Goal: Communication & Community: Connect with others

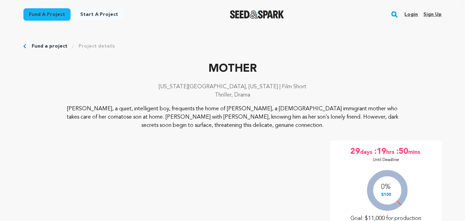
click at [166, 62] on p "MOTHER" at bounding box center [232, 69] width 418 height 17
drag, startPoint x: 204, startPoint y: 68, endPoint x: 287, endPoint y: 73, distance: 83.4
click at [287, 73] on p "MOTHER" at bounding box center [232, 69] width 418 height 17
copy p "MOTHER"
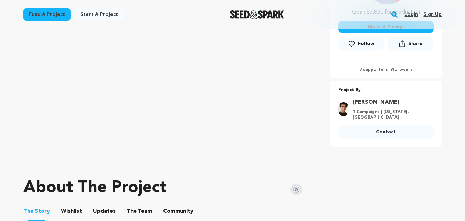
scroll to position [197, 0]
click at [409, 13] on link "Login" at bounding box center [410, 14] width 13 height 11
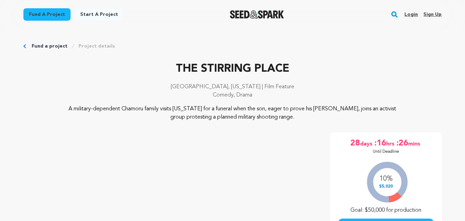
click at [155, 75] on p "THE STIRRING PLACE" at bounding box center [232, 69] width 418 height 17
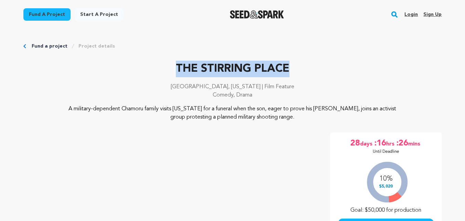
drag, startPoint x: 291, startPoint y: 72, endPoint x: 170, endPoint y: 62, distance: 122.2
click at [170, 62] on p "THE STIRRING PLACE" at bounding box center [232, 69] width 418 height 17
copy p "THE STIRRING PLACE"
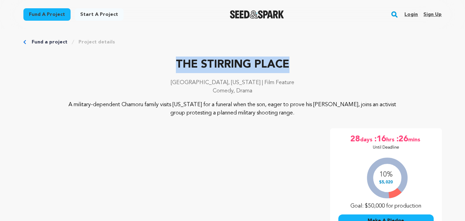
scroll to position [4, 0]
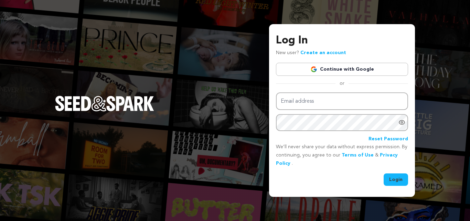
click at [334, 68] on link "Continue with Google" at bounding box center [342, 69] width 132 height 13
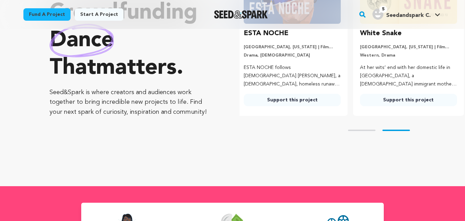
scroll to position [0, 122]
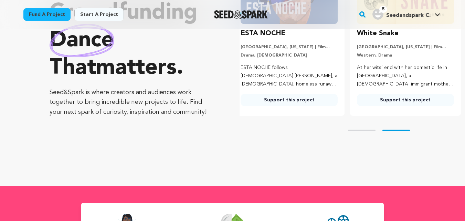
click at [397, 131] on div "Skip to prev slide page Skip to next slide page" at bounding box center [351, 130] width 225 height 29
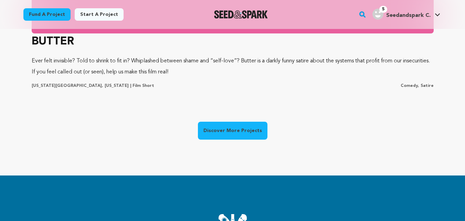
scroll to position [0, 0]
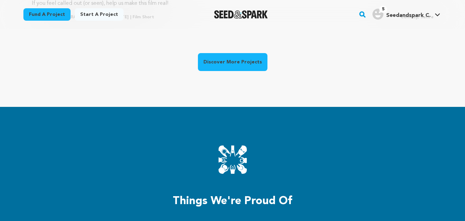
click at [232, 61] on link "Discover More Projects" at bounding box center [232, 62] width 69 height 18
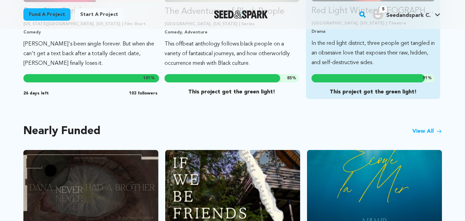
scroll to position [501, 0]
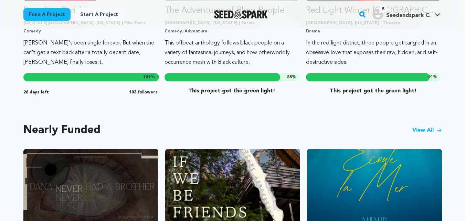
click at [418, 126] on link "View All" at bounding box center [427, 130] width 30 height 8
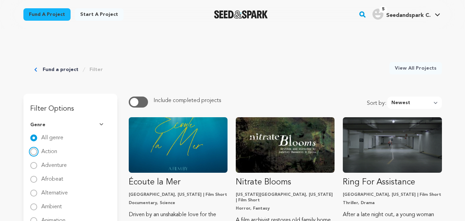
click at [34, 152] on input "Action" at bounding box center [33, 151] width 7 height 7
radio input "true"
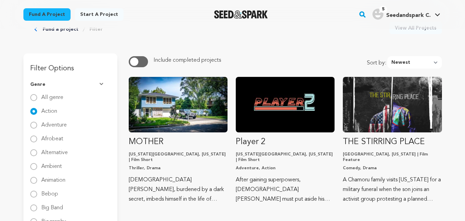
scroll to position [44, 0]
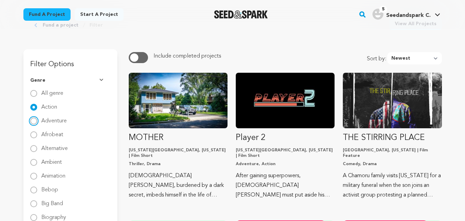
click at [35, 120] on input "Adventure" at bounding box center [33, 120] width 7 height 7
radio input "true"
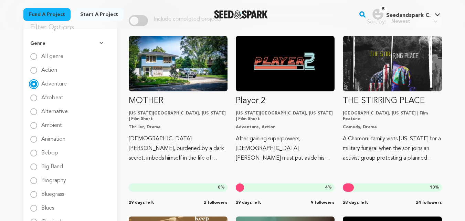
scroll to position [87, 0]
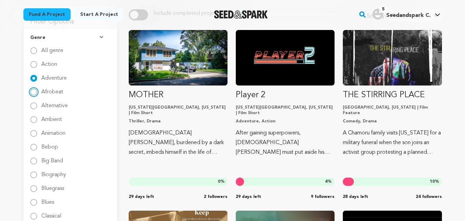
click at [34, 93] on input "Afrobeat" at bounding box center [33, 91] width 7 height 7
radio input "true"
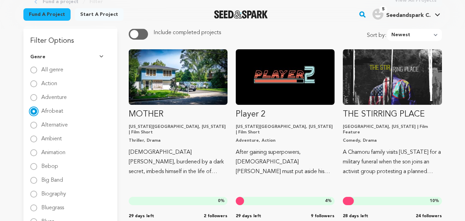
scroll to position [68, 0]
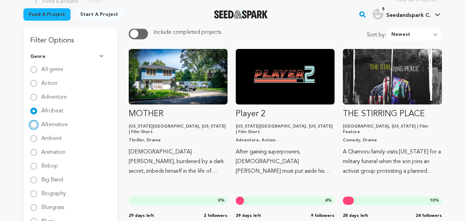
click at [35, 123] on input "Alternative" at bounding box center [33, 124] width 7 height 7
radio input "true"
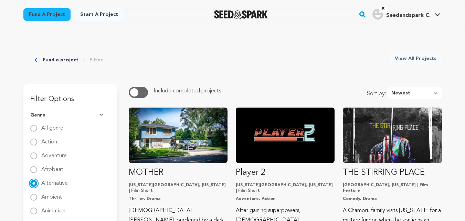
scroll to position [0, 0]
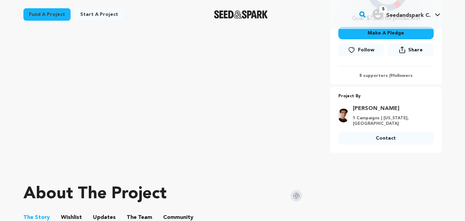
scroll to position [192, 0]
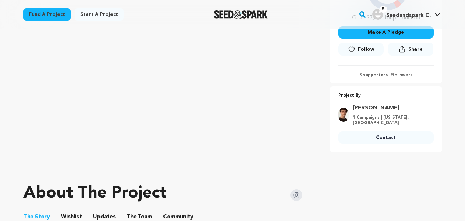
click at [365, 138] on link "Contact" at bounding box center [385, 137] width 95 height 12
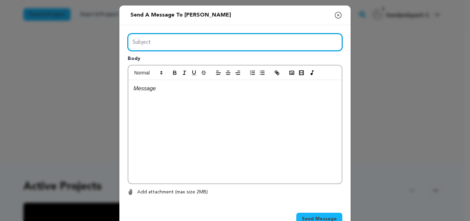
click at [203, 37] on input "Subject" at bounding box center [235, 42] width 215 height 18
type input "CrowdFunding Lead"
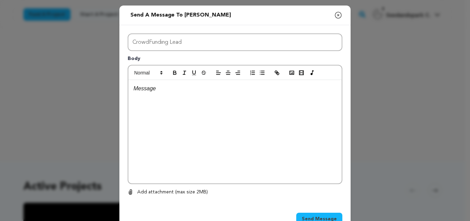
click at [166, 118] on div at bounding box center [234, 131] width 213 height 103
click at [293, 134] on div at bounding box center [234, 131] width 213 height 103
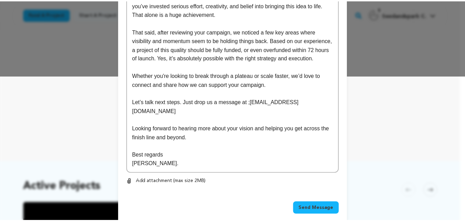
scroll to position [146, 0]
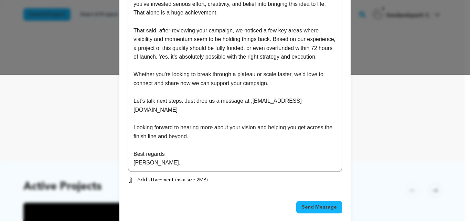
click at [320, 201] on button "Send Message" at bounding box center [319, 207] width 46 height 12
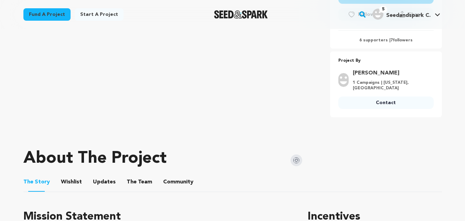
scroll to position [235, 0]
click at [385, 102] on link "Contact" at bounding box center [385, 102] width 95 height 12
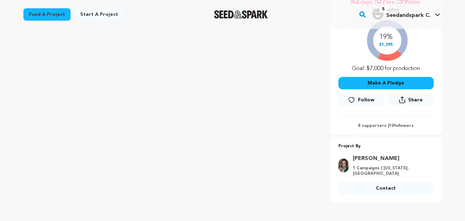
scroll to position [153, 0]
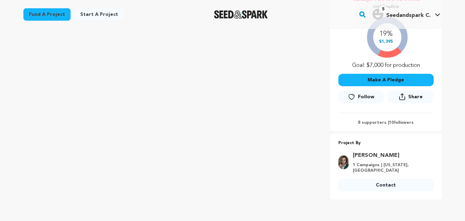
click at [364, 184] on link "Contact" at bounding box center [385, 185] width 95 height 12
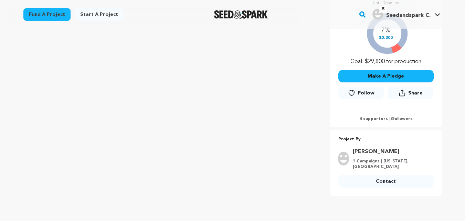
scroll to position [157, 0]
click at [398, 185] on link "Contact" at bounding box center [385, 180] width 95 height 12
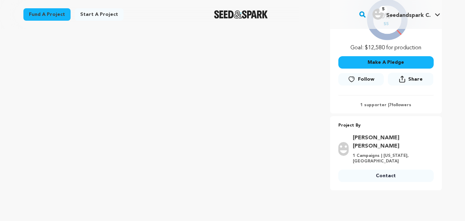
scroll to position [169, 0]
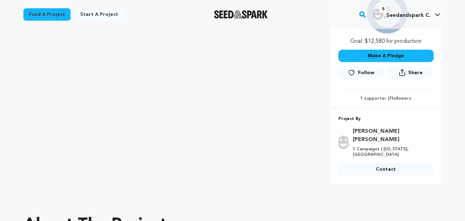
click at [378, 163] on link "Contact" at bounding box center [385, 169] width 95 height 12
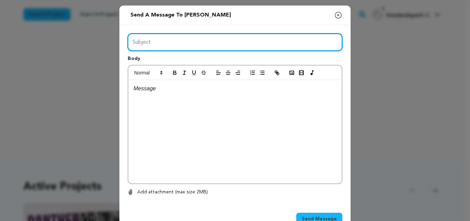
drag, startPoint x: 155, startPoint y: 41, endPoint x: 184, endPoint y: 60, distance: 33.6
click at [184, 60] on div "Subject Body 0 % 0 %" at bounding box center [235, 114] width 215 height 162
type input "CrowdFunding Lead"
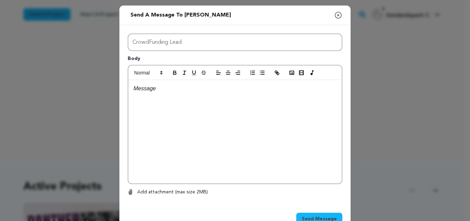
click at [195, 115] on div at bounding box center [234, 131] width 213 height 103
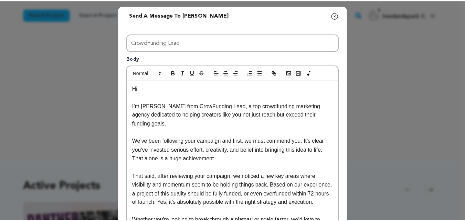
scroll to position [146, 0]
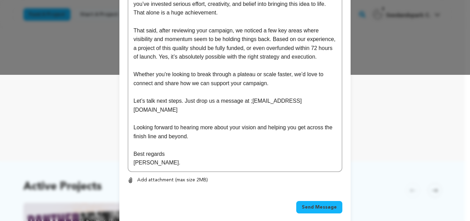
click at [320, 192] on div "Send Message" at bounding box center [234, 208] width 231 height 32
click at [326, 205] on div "Send Message" at bounding box center [235, 208] width 215 height 15
click at [326, 203] on span "Send Message" at bounding box center [319, 206] width 35 height 7
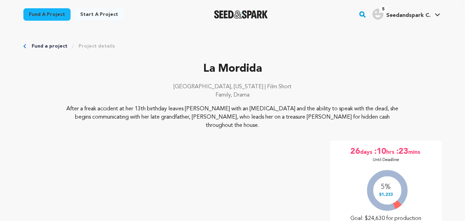
click at [172, 74] on p "La Mordida" at bounding box center [232, 69] width 418 height 17
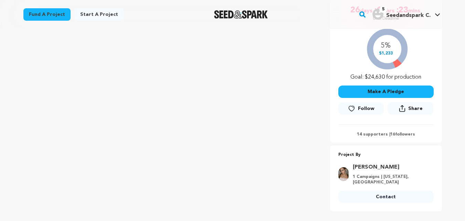
scroll to position [141, 0]
click at [394, 190] on link "Contact" at bounding box center [385, 196] width 95 height 12
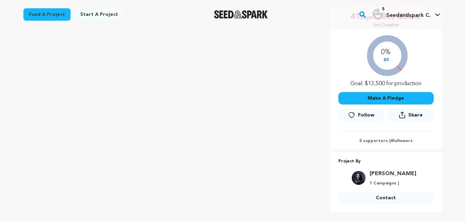
scroll to position [135, 0]
click at [385, 196] on link "Contact" at bounding box center [385, 197] width 95 height 12
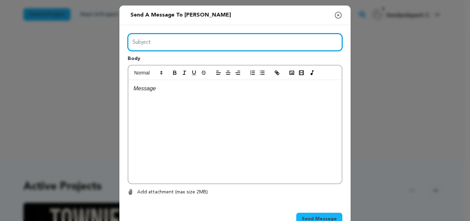
drag, startPoint x: 186, startPoint y: 39, endPoint x: 184, endPoint y: 64, distance: 25.9
click at [184, 64] on div "Subject Body 0 % 0 %" at bounding box center [235, 114] width 215 height 162
type input "CrowdFunding Lead"
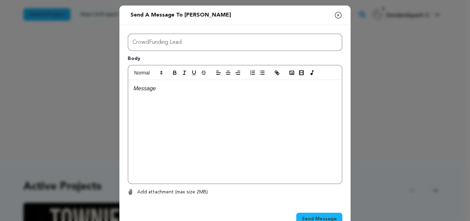
click at [192, 123] on div at bounding box center [234, 131] width 213 height 103
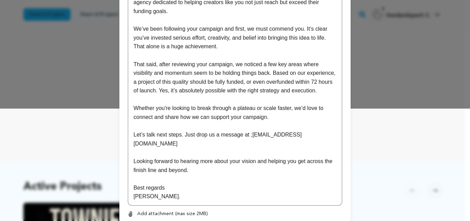
scroll to position [124, 0]
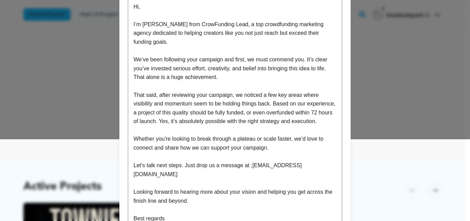
scroll to position [146, 0]
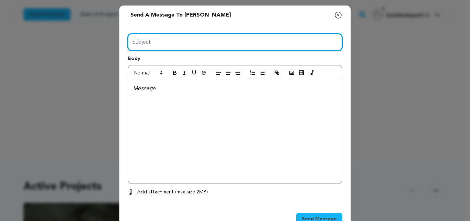
drag, startPoint x: 142, startPoint y: 40, endPoint x: 183, endPoint y: 62, distance: 46.2
click at [183, 62] on div "Subject Body 0 % 0 %" at bounding box center [235, 114] width 215 height 162
type input "CrowdFunding Lead"
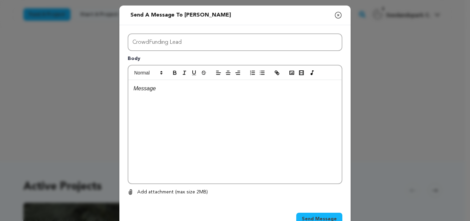
click at [188, 109] on div at bounding box center [234, 131] width 213 height 103
paste div
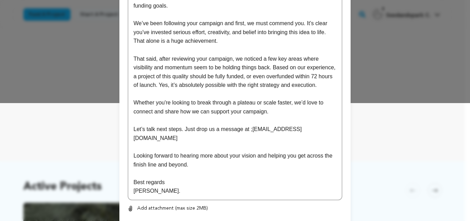
scroll to position [146, 0]
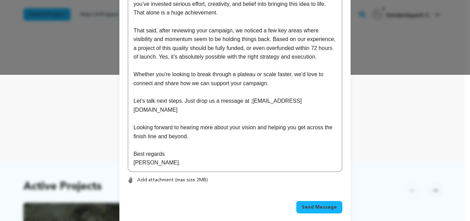
click at [323, 203] on button "Send Message" at bounding box center [319, 207] width 46 height 12
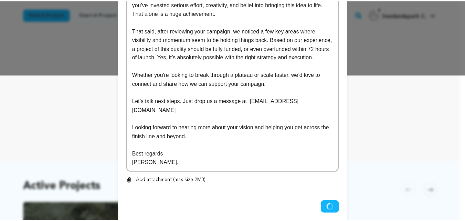
scroll to position [0, 0]
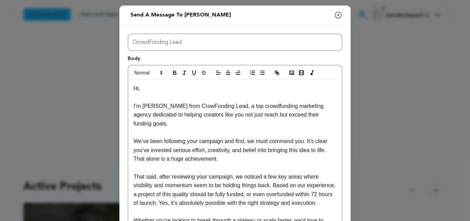
click at [336, 15] on icon "button" at bounding box center [338, 15] width 6 height 6
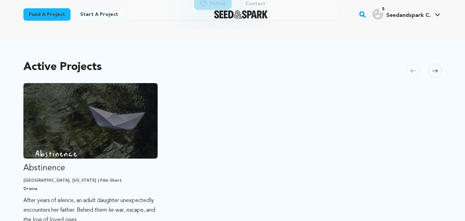
scroll to position [120, 0]
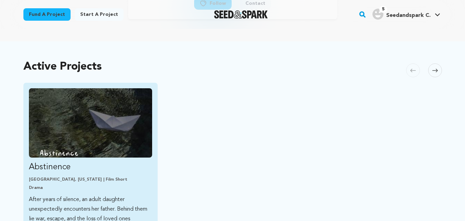
click at [95, 93] on img "Fund Abstinence" at bounding box center [90, 122] width 123 height 69
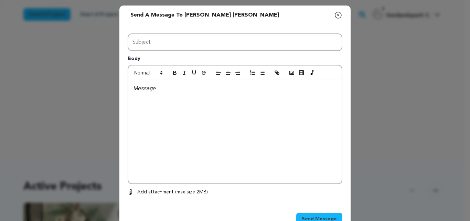
drag, startPoint x: 396, startPoint y: 59, endPoint x: 336, endPoint y: 14, distance: 75.2
click at [336, 14] on div "Send a message to [PERSON_NAME] [PERSON_NAME] Close modal Subject Body 0 0 Remo…" at bounding box center [235, 120] width 470 height 241
click at [336, 14] on icon "button" at bounding box center [338, 15] width 8 height 8
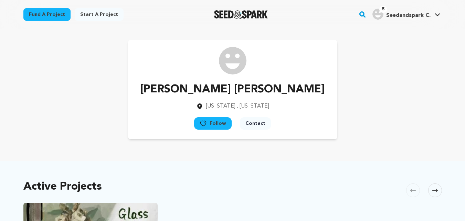
click at [90, 53] on div "[PERSON_NAME] [PERSON_NAME] [US_STATE] , [US_STATE] Follow" at bounding box center [232, 89] width 418 height 99
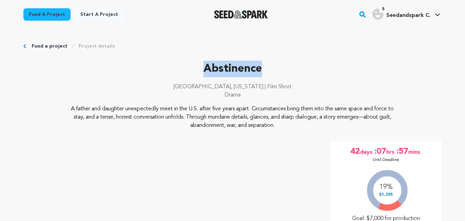
drag, startPoint x: 267, startPoint y: 72, endPoint x: 194, endPoint y: 69, distance: 73.0
click at [194, 69] on p "Abstinence" at bounding box center [232, 69] width 418 height 17
copy p "Abstinence"
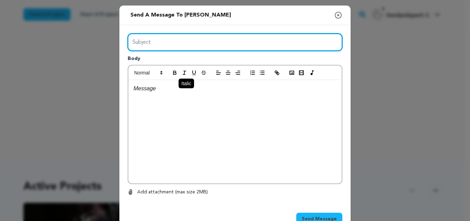
drag, startPoint x: 195, startPoint y: 41, endPoint x: 183, endPoint y: 71, distance: 32.6
click at [183, 71] on div "Subject Body 0 % 0 %" at bounding box center [235, 114] width 215 height 162
type input "CrowdFunding Lead"
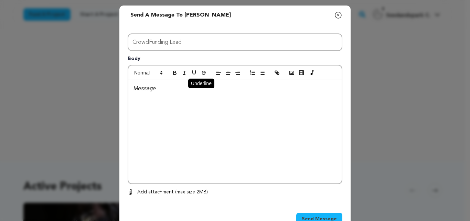
click at [189, 77] on button "button" at bounding box center [194, 72] width 10 height 8
drag, startPoint x: 173, startPoint y: 89, endPoint x: 114, endPoint y: 89, distance: 59.5
click at [114, 89] on div "Send a message to Nicole Alejandra Klein Close modal Subject CrowdFunding Lead …" at bounding box center [235, 120] width 470 height 241
click at [298, 142] on div at bounding box center [234, 131] width 213 height 103
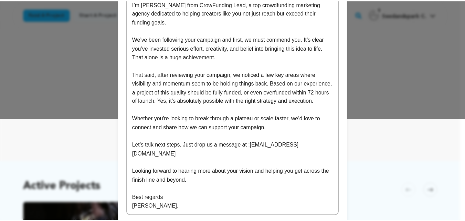
scroll to position [146, 0]
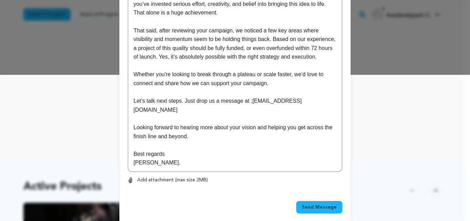
click at [322, 203] on span "Send Message" at bounding box center [319, 206] width 35 height 7
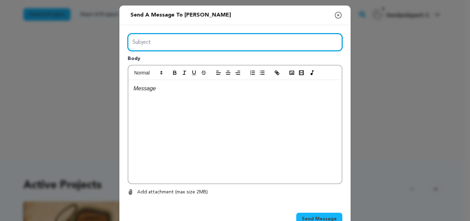
click at [168, 40] on input "Subject" at bounding box center [235, 42] width 215 height 18
type input "CrowdFunding Lead"
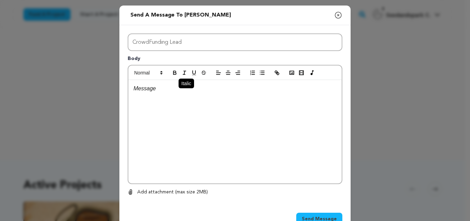
click at [186, 77] on button "button" at bounding box center [185, 72] width 10 height 8
click at [187, 91] on p "﻿" at bounding box center [234, 88] width 203 height 9
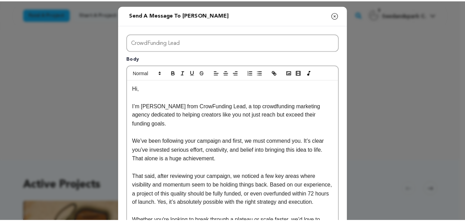
scroll to position [146, 0]
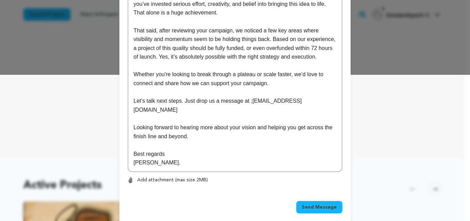
drag, startPoint x: 315, startPoint y: 205, endPoint x: 318, endPoint y: 201, distance: 4.9
click at [318, 201] on div "Send Message" at bounding box center [235, 208] width 215 height 15
click at [318, 203] on span "Send Message" at bounding box center [319, 206] width 35 height 7
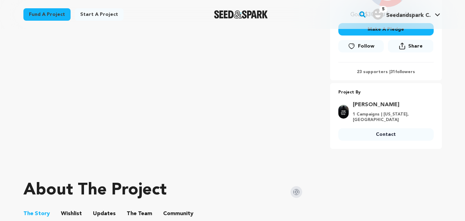
scroll to position [204, 0]
click at [375, 134] on link "Contact" at bounding box center [385, 134] width 95 height 12
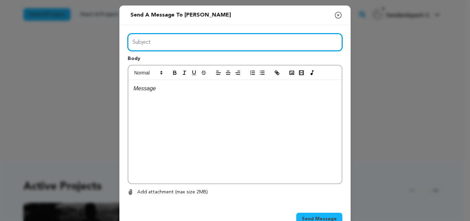
drag, startPoint x: 225, startPoint y: 43, endPoint x: 190, endPoint y: 64, distance: 41.5
click at [190, 64] on div "Subject Body 0 % 0 %" at bounding box center [235, 114] width 215 height 162
type input "CrowdFunding Lead"
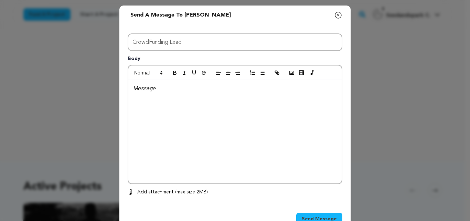
click at [193, 114] on div at bounding box center [234, 131] width 213 height 103
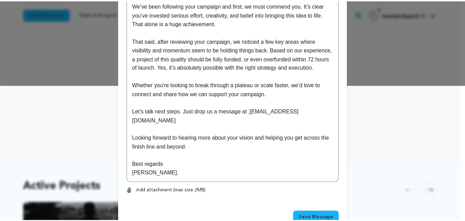
scroll to position [146, 0]
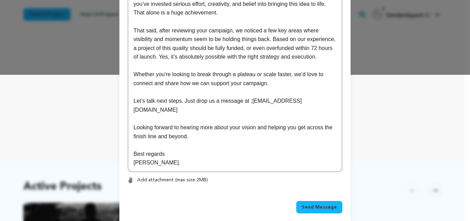
drag, startPoint x: 307, startPoint y: 173, endPoint x: 310, endPoint y: 208, distance: 35.6
click at [310, 208] on div "Send a message to Dakota Loesch Close modal Subject CrowdFunding Lead Body Hi, …" at bounding box center [234, 42] width 231 height 364
click at [315, 203] on span "Send Message" at bounding box center [319, 206] width 35 height 7
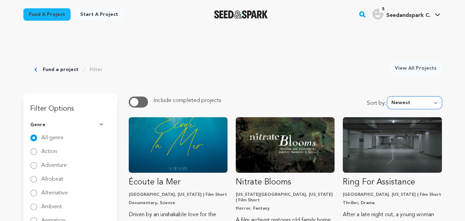
click at [434, 105] on select "Newest Most Popular Most Funded Trending Now Ending Now Amount Raised" at bounding box center [414, 102] width 55 height 12
click at [389, 96] on select "Newest Most Popular Most Funded Trending Now Ending Now Amount Raised" at bounding box center [414, 102] width 55 height 12
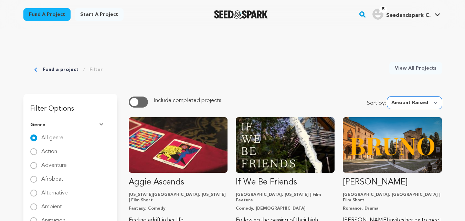
click at [423, 103] on select "Newest Most Popular Most Funded Trending Now Ending Now Amount Raised" at bounding box center [414, 102] width 55 height 12
select select "most_popular"
click at [389, 96] on select "Newest Most Popular Most Funded Trending Now Ending Now Amount Raised" at bounding box center [414, 102] width 55 height 12
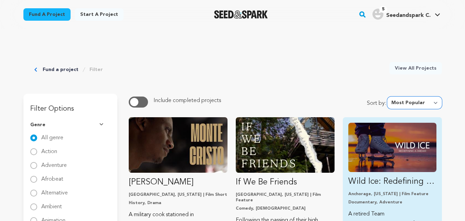
scroll to position [6, 0]
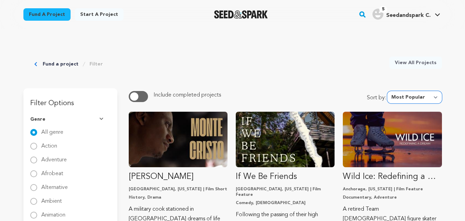
click at [413, 100] on select "Newest Most Popular Most Funded Trending Now Ending Now Amount Raised" at bounding box center [414, 97] width 55 height 12
click at [98, 116] on button "Genre" at bounding box center [70, 119] width 80 height 18
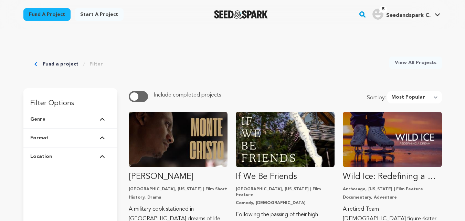
click at [90, 62] on link "Filter" at bounding box center [95, 64] width 13 height 7
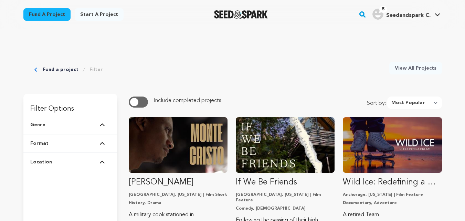
click at [100, 161] on img at bounding box center [102, 161] width 6 height 3
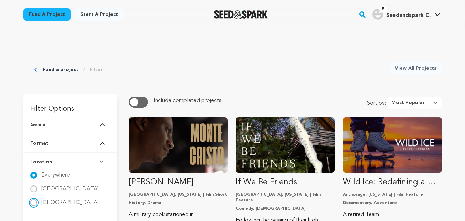
click at [33, 205] on input "Canada" at bounding box center [33, 202] width 7 height 7
radio input "true"
click at [33, 205] on input "Canada" at bounding box center [33, 202] width 7 height 7
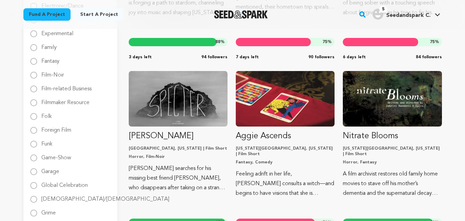
scroll to position [394, 0]
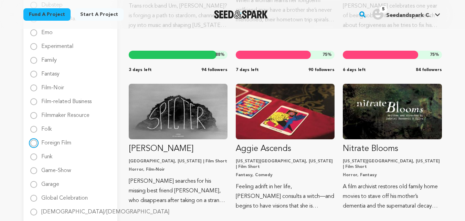
click at [34, 142] on Film "Foreign Film" at bounding box center [33, 142] width 7 height 7
radio Film "true"
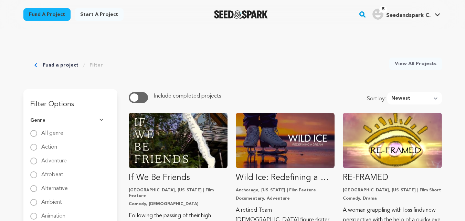
scroll to position [0, 0]
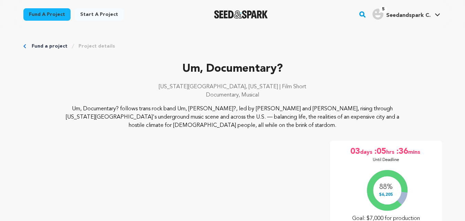
click at [131, 86] on p "[US_STATE][GEOGRAPHIC_DATA], [US_STATE] | Film Short" at bounding box center [232, 87] width 418 height 8
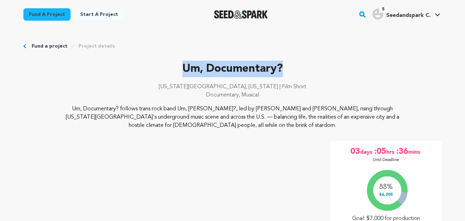
drag, startPoint x: 289, startPoint y: 66, endPoint x: 185, endPoint y: 67, distance: 103.6
click at [185, 67] on p "Um, Documentary?" at bounding box center [232, 69] width 418 height 17
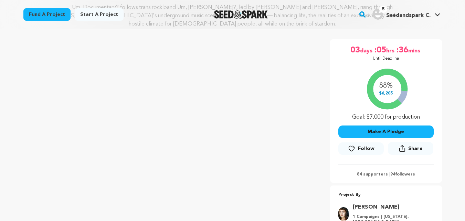
scroll to position [101, 0]
copy p "Um, Documentary?"
click at [168, 19] on div "Fund a project Start a project Search 5" at bounding box center [226, 15] width 429 height 18
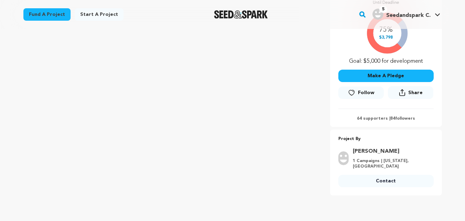
scroll to position [159, 0]
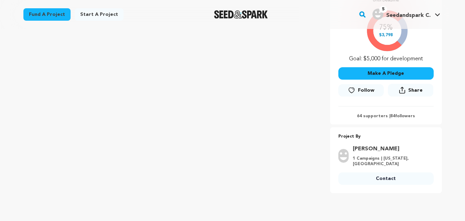
click at [362, 175] on link "Contact" at bounding box center [385, 178] width 95 height 12
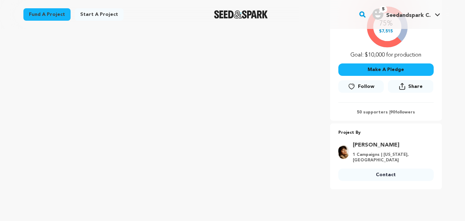
scroll to position [147, 0]
click at [366, 180] on link "Contact" at bounding box center [385, 174] width 95 height 12
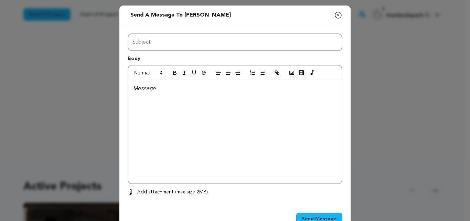
drag, startPoint x: 228, startPoint y: 30, endPoint x: 224, endPoint y: 43, distance: 13.5
click at [224, 43] on div "Subject Body 0 % 0 % Remove" at bounding box center [234, 114] width 231 height 179
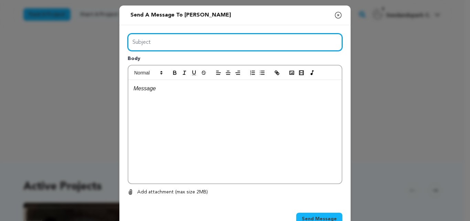
click at [224, 43] on input "Subject" at bounding box center [235, 42] width 215 height 18
type input "CrowdFunding Lead"
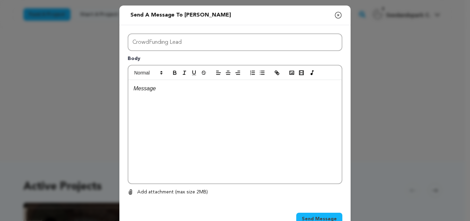
click at [190, 143] on div at bounding box center [234, 131] width 213 height 103
click at [282, 111] on div at bounding box center [234, 131] width 213 height 103
paste div
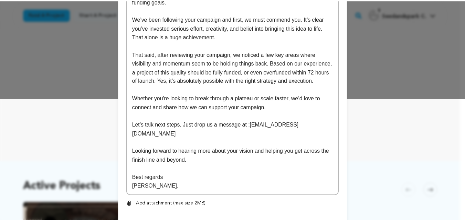
scroll to position [146, 0]
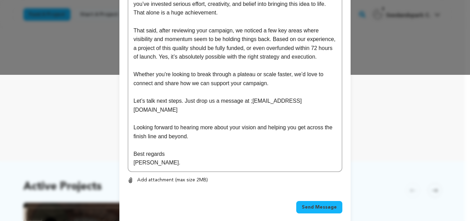
click at [322, 203] on span "Send Message" at bounding box center [319, 206] width 35 height 7
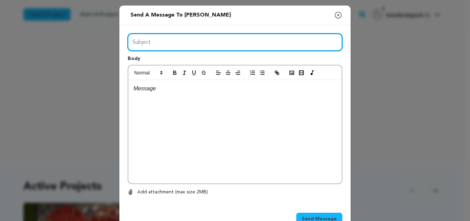
click at [172, 38] on input "Subject" at bounding box center [235, 42] width 215 height 18
type input "CrowdFunding Lead"
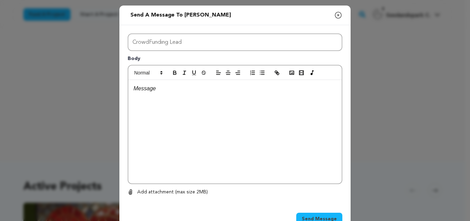
click at [192, 137] on div at bounding box center [234, 131] width 213 height 103
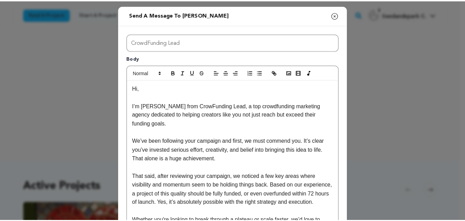
scroll to position [146, 0]
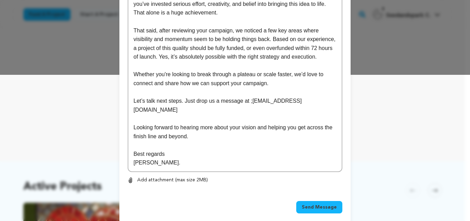
click at [322, 203] on span "Send Message" at bounding box center [319, 206] width 35 height 7
